Goal: Task Accomplishment & Management: Manage account settings

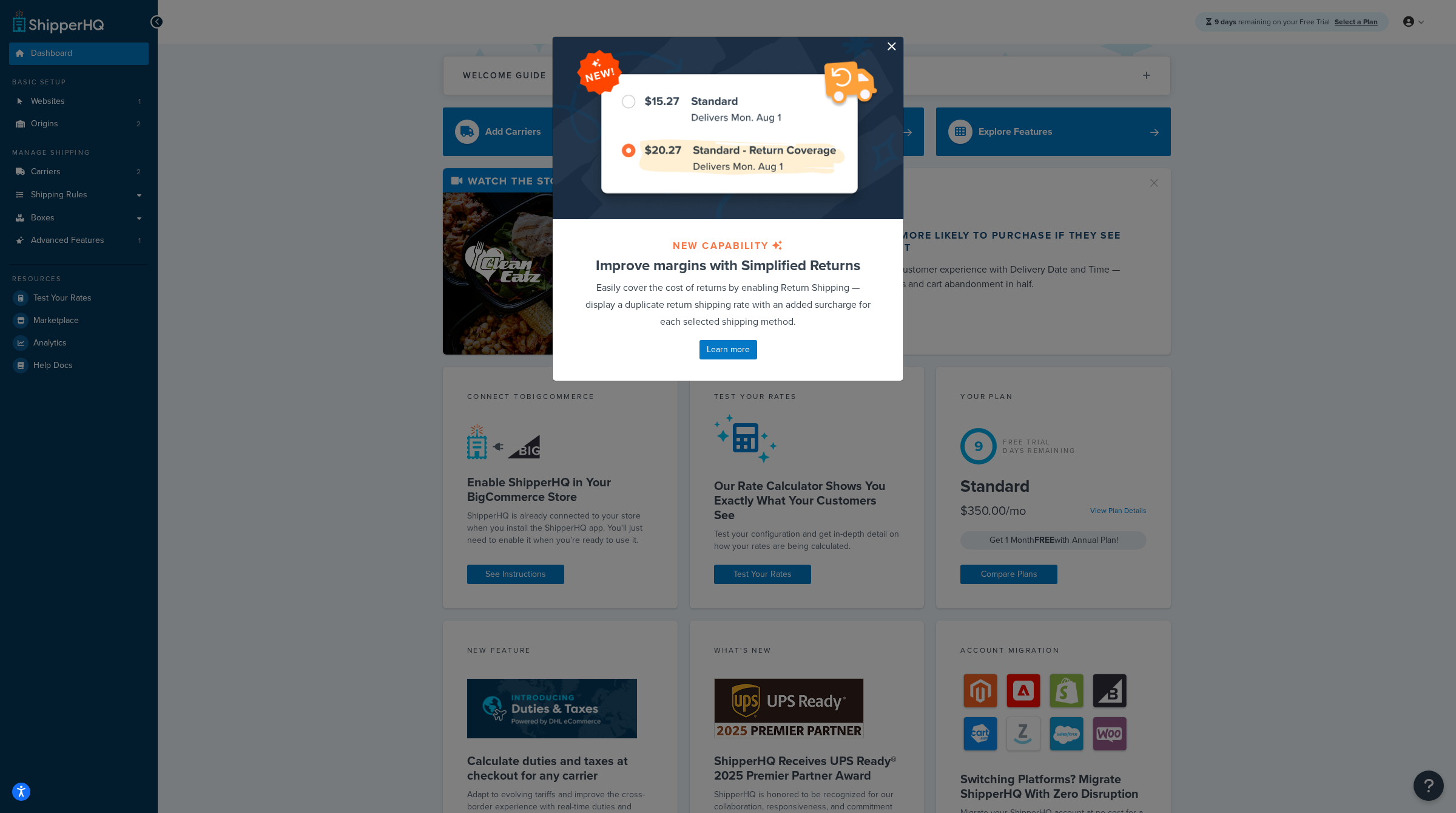
click at [900, 40] on button "button" at bounding box center [901, 38] width 3 height 3
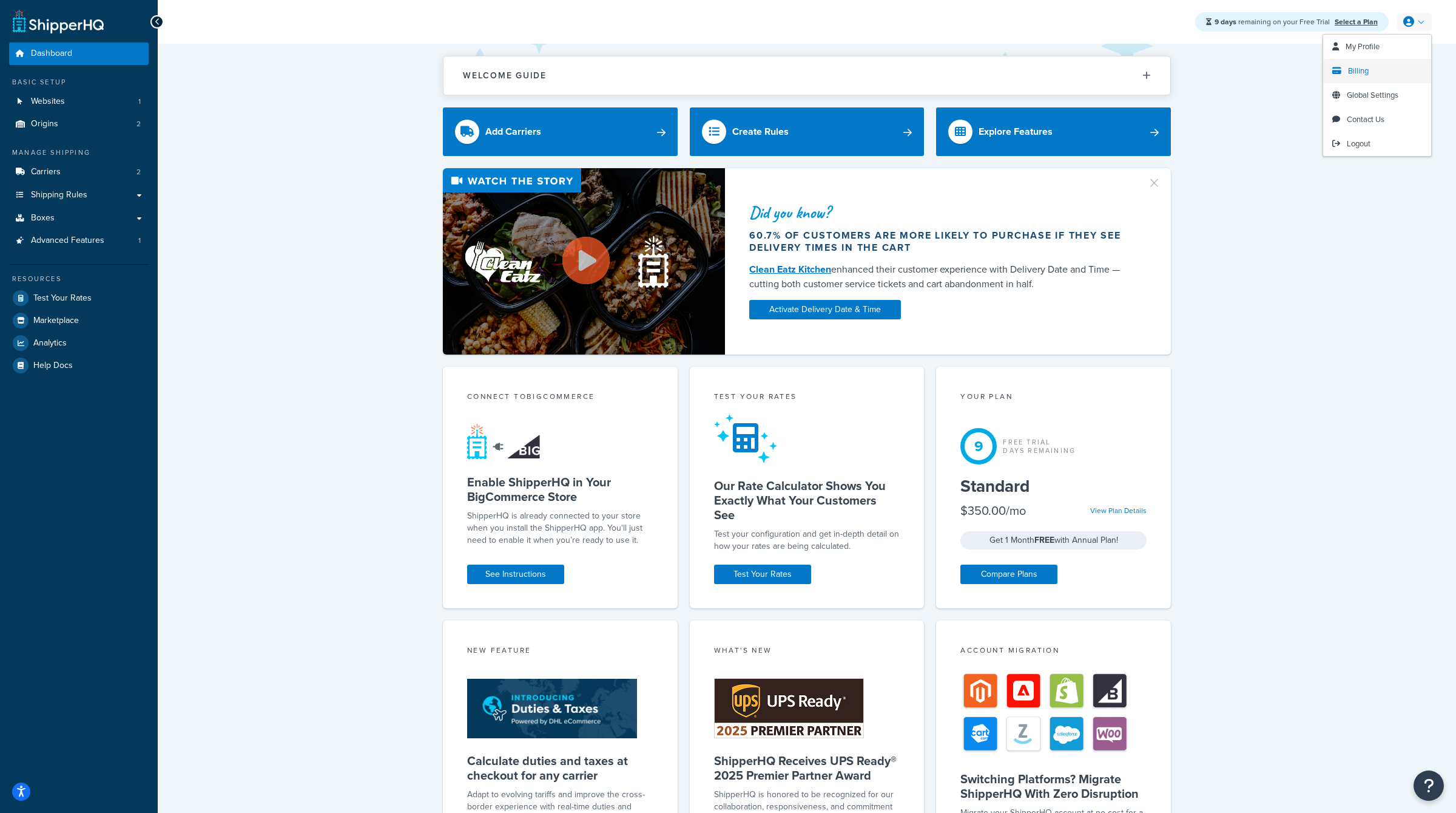
click at [1351, 68] on span "Billing" at bounding box center [1358, 70] width 20 height 12
